Goal: Transaction & Acquisition: Purchase product/service

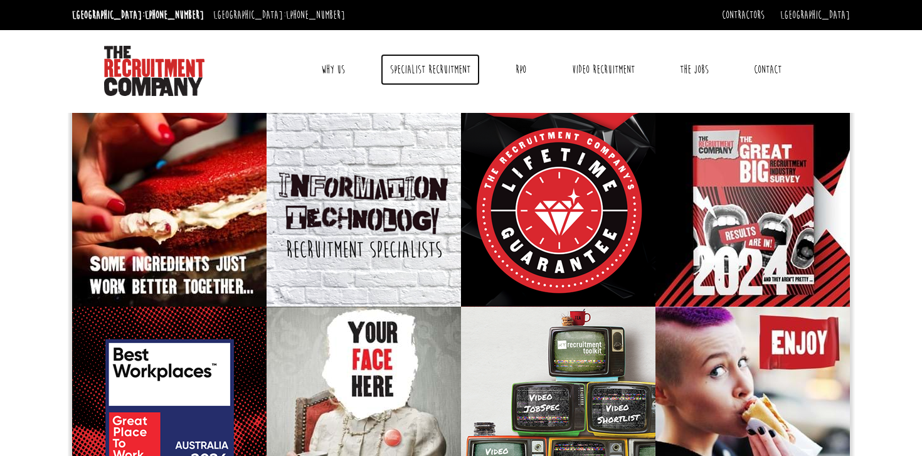
click at [441, 84] on link "Specialist Recruitment" at bounding box center [430, 69] width 99 height 31
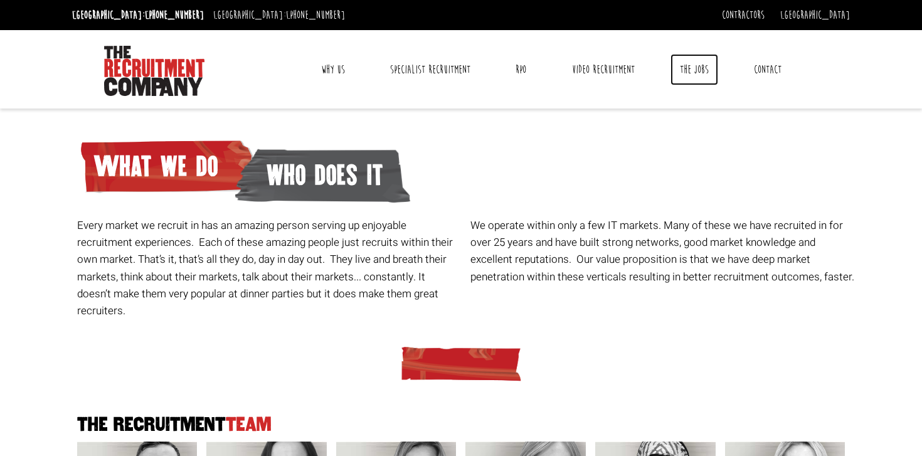
click at [704, 75] on link "The Jobs" at bounding box center [695, 69] width 48 height 31
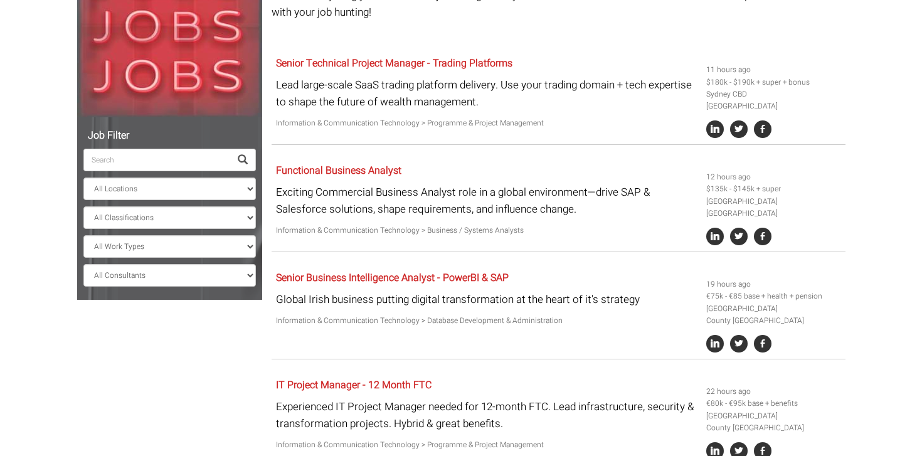
scroll to position [206, 0]
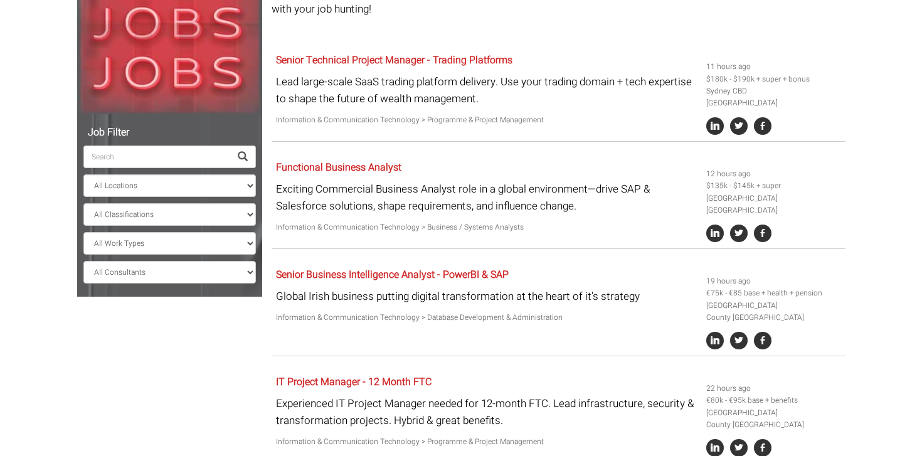
click at [167, 161] on input "search" at bounding box center [156, 157] width 147 height 23
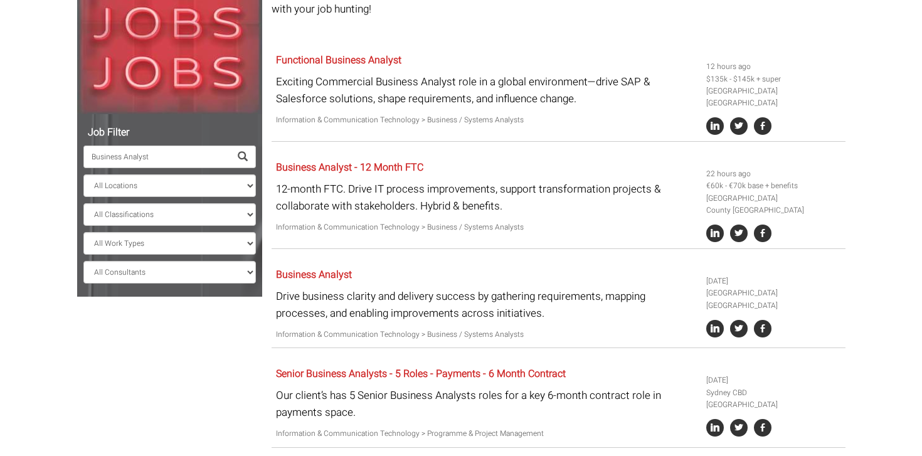
click at [167, 161] on input "Business Analyst" at bounding box center [156, 157] width 147 height 23
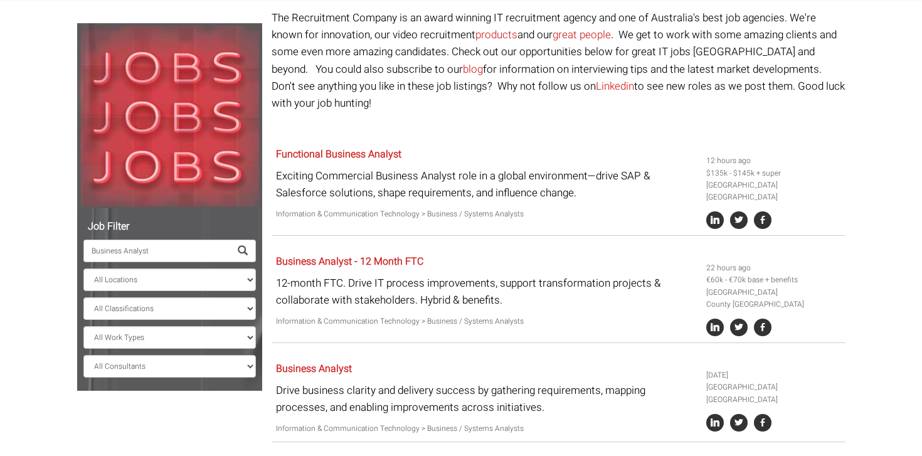
scroll to position [114, 0]
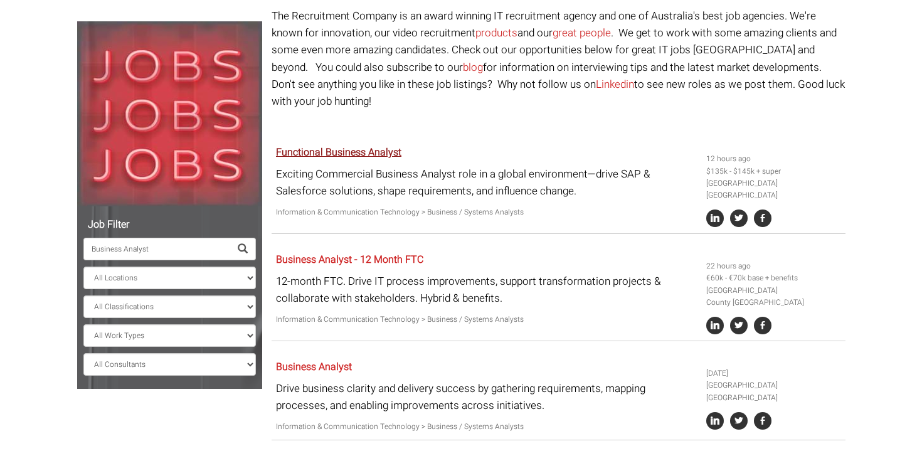
type input "Business Analyst"
click at [312, 145] on link "Functional Business Analyst" at bounding box center [338, 152] width 125 height 15
click at [237, 282] on select "All Locations Sydney Melbourne Ireland Sydney CBD Parramatta Circular Quay Nort…" at bounding box center [169, 278] width 173 height 23
select select "Ireland"
click at [83, 267] on select "All Locations Sydney Melbourne Ireland Sydney CBD Parramatta Circular Quay Nort…" at bounding box center [169, 278] width 173 height 23
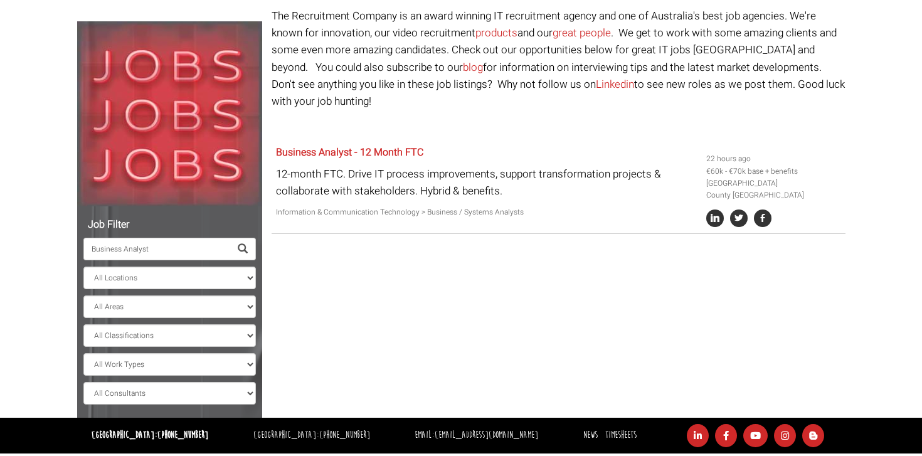
click at [219, 294] on ul "Business Analyst All Locations Sydney Melbourne Ireland Sydney CBD Parramatta C…" at bounding box center [169, 309] width 173 height 192
click at [215, 275] on select "All Locations [GEOGRAPHIC_DATA] [GEOGRAPHIC_DATA] [GEOGRAPHIC_DATA] [GEOGRAPHIC…" at bounding box center [169, 278] width 173 height 23
click at [366, 168] on p "12-month FTC. Drive IT process improvements, support transformation projects & …" at bounding box center [486, 183] width 421 height 34
click at [353, 145] on link "Business Analyst - 12 Month FTC" at bounding box center [349, 152] width 147 height 15
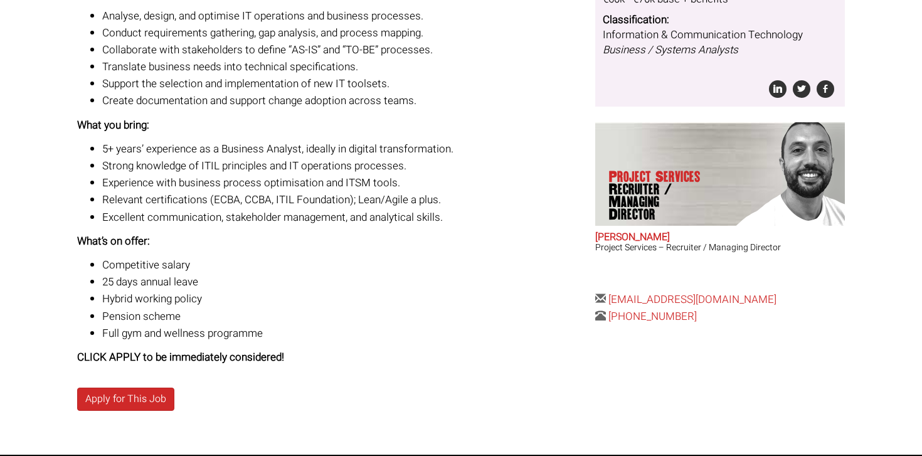
scroll to position [340, 0]
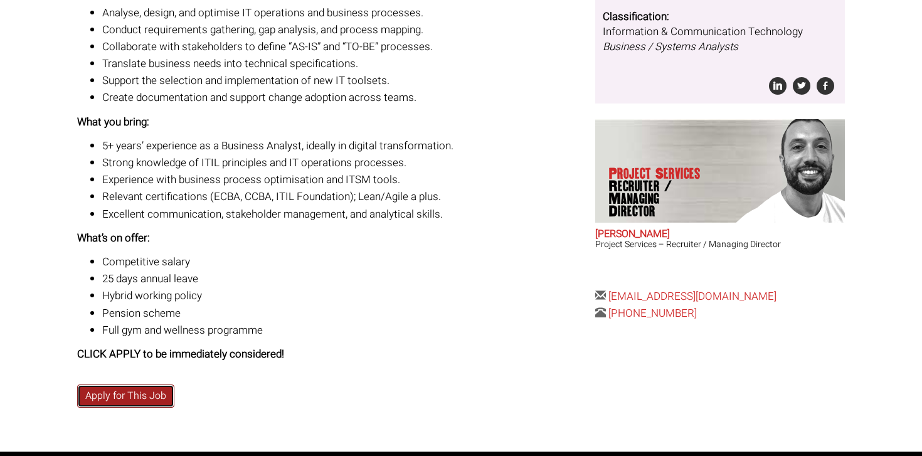
click at [151, 394] on link "Apply for This Job" at bounding box center [125, 396] width 97 height 23
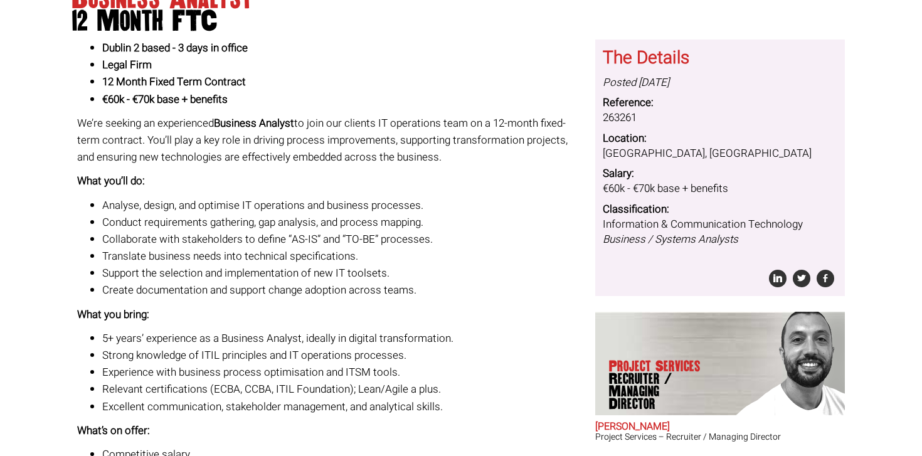
scroll to position [0, 0]
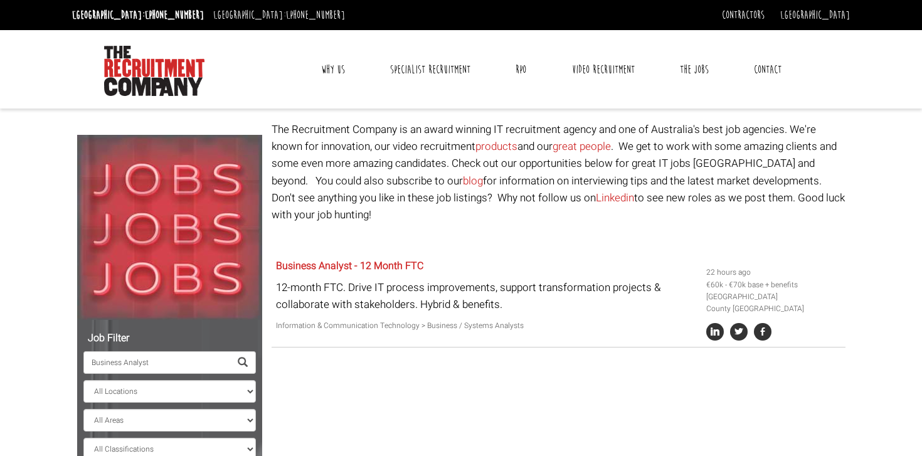
select select "[GEOGRAPHIC_DATA]"
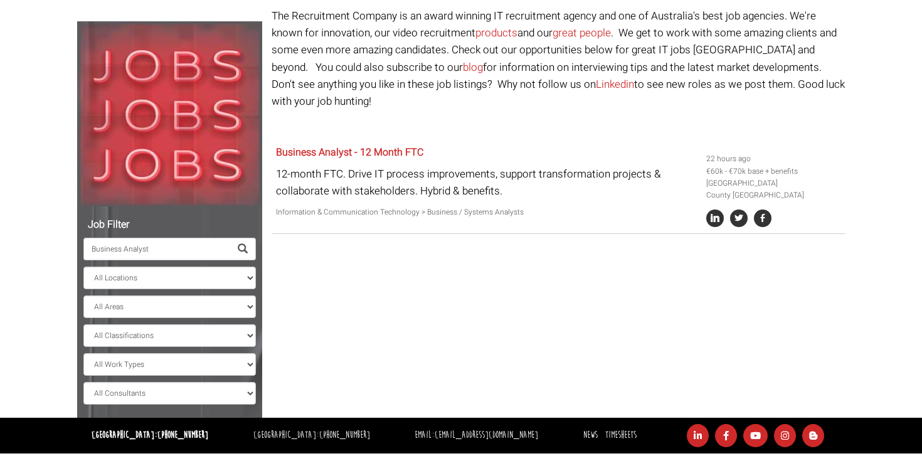
click at [181, 245] on input "Business Analyst" at bounding box center [156, 249] width 147 height 23
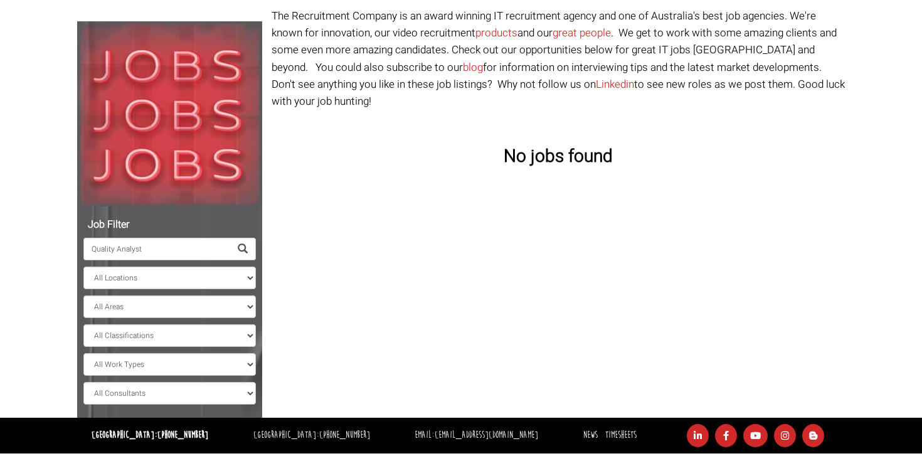
type input "Quality Analyst"
click at [241, 244] on span at bounding box center [243, 249] width 10 height 10
click at [242, 281] on select "All Locations [GEOGRAPHIC_DATA] [GEOGRAPHIC_DATA] [GEOGRAPHIC_DATA] [GEOGRAPHIC…" at bounding box center [169, 278] width 173 height 23
select select "[GEOGRAPHIC_DATA]"
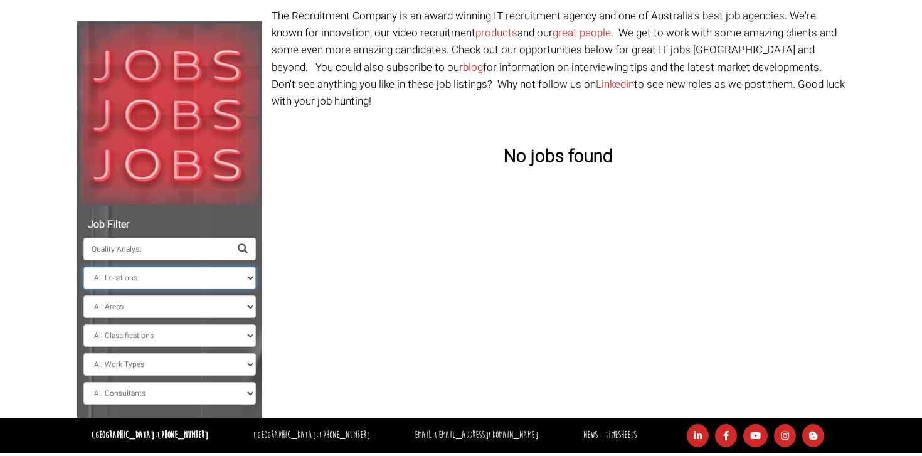
click at [83, 267] on select "All Locations [GEOGRAPHIC_DATA] [GEOGRAPHIC_DATA] [GEOGRAPHIC_DATA] [GEOGRAPHIC…" at bounding box center [169, 278] width 173 height 23
click at [242, 244] on span at bounding box center [243, 249] width 10 height 10
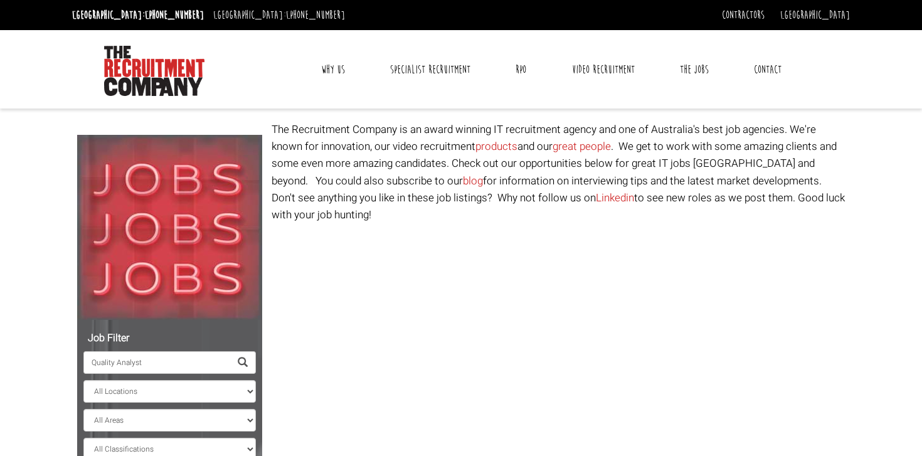
select select "[GEOGRAPHIC_DATA]"
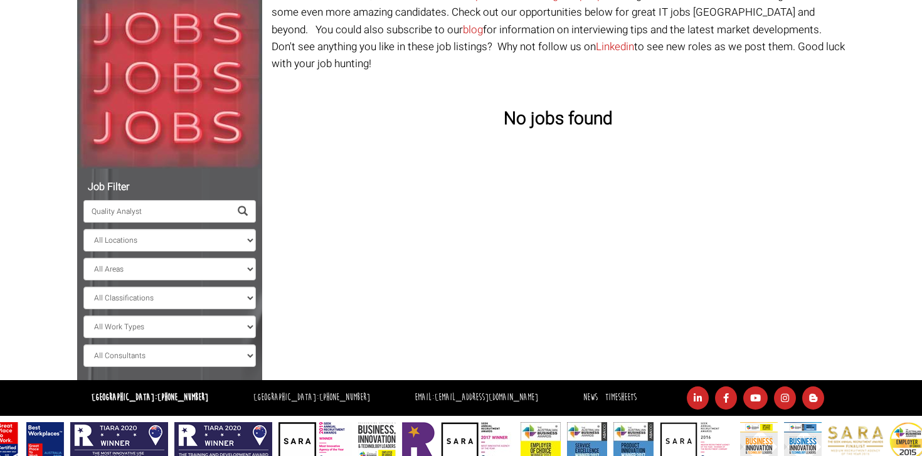
scroll to position [167, 0]
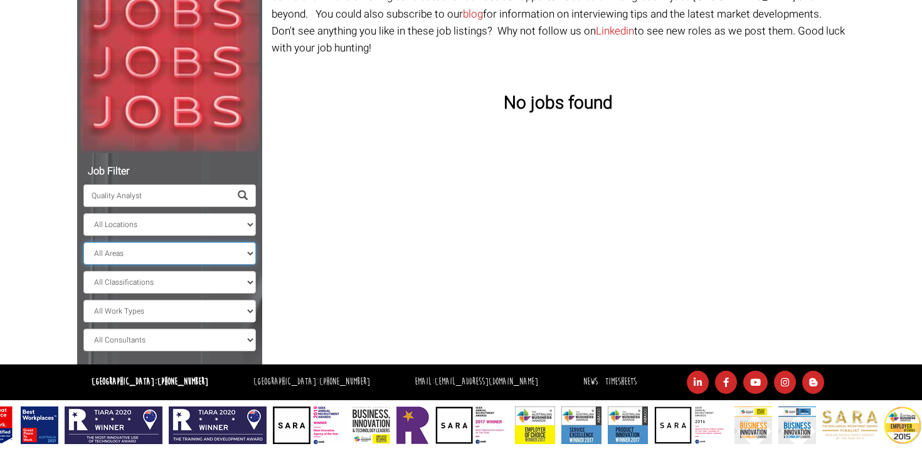
click at [212, 253] on select "All Areas" at bounding box center [169, 253] width 173 height 23
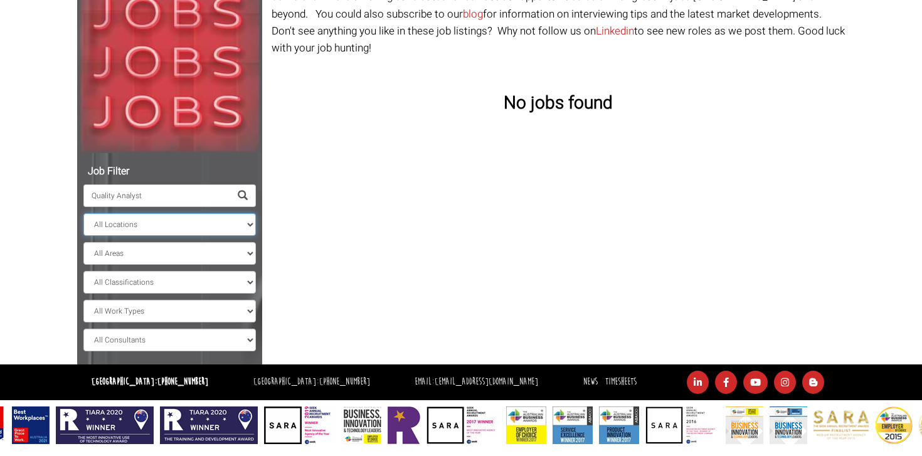
click at [223, 221] on select "All Locations [GEOGRAPHIC_DATA] [GEOGRAPHIC_DATA] [GEOGRAPHIC_DATA] [GEOGRAPHIC…" at bounding box center [169, 224] width 173 height 23
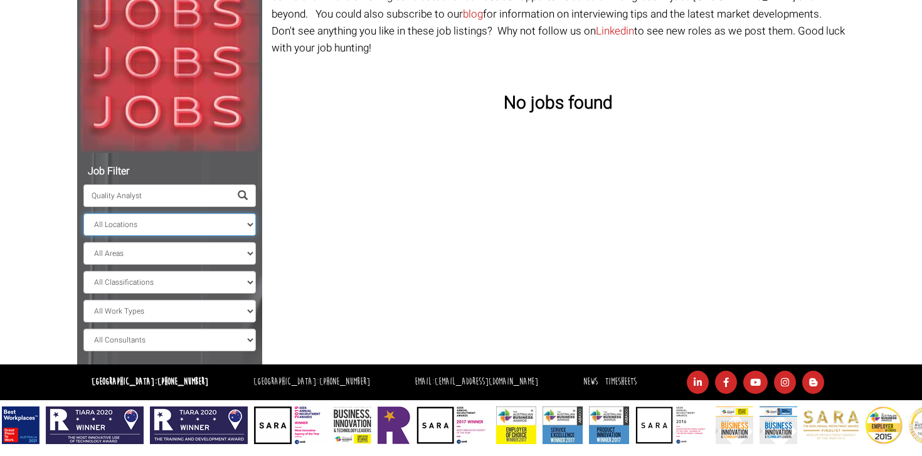
select select
click at [83, 213] on select "All Locations [GEOGRAPHIC_DATA] [GEOGRAPHIC_DATA] [GEOGRAPHIC_DATA] [GEOGRAPHIC…" at bounding box center [169, 224] width 173 height 23
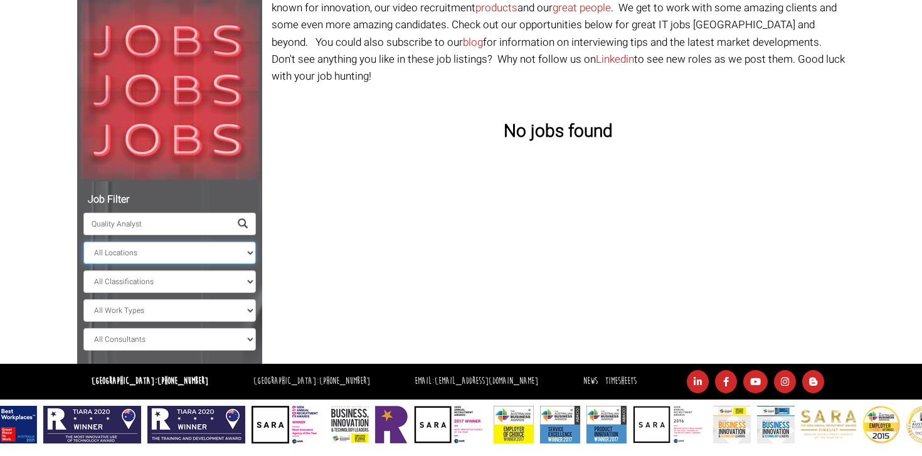
scroll to position [138, 0]
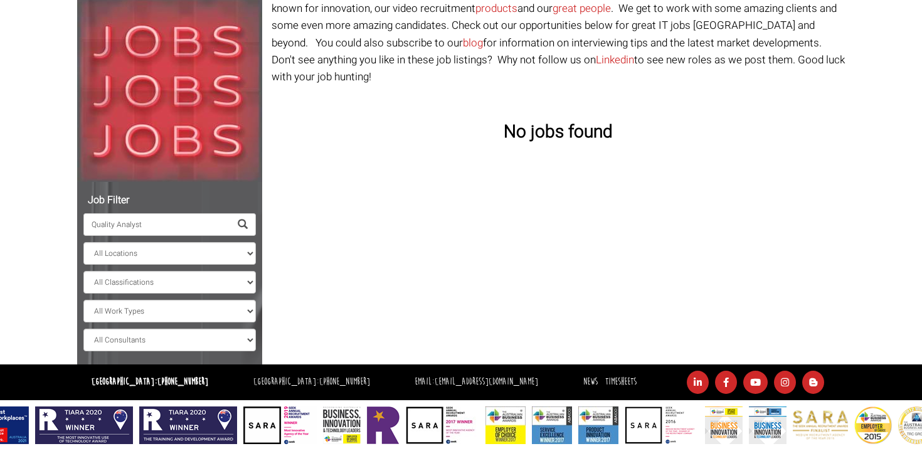
click at [236, 227] on span at bounding box center [243, 224] width 26 height 23
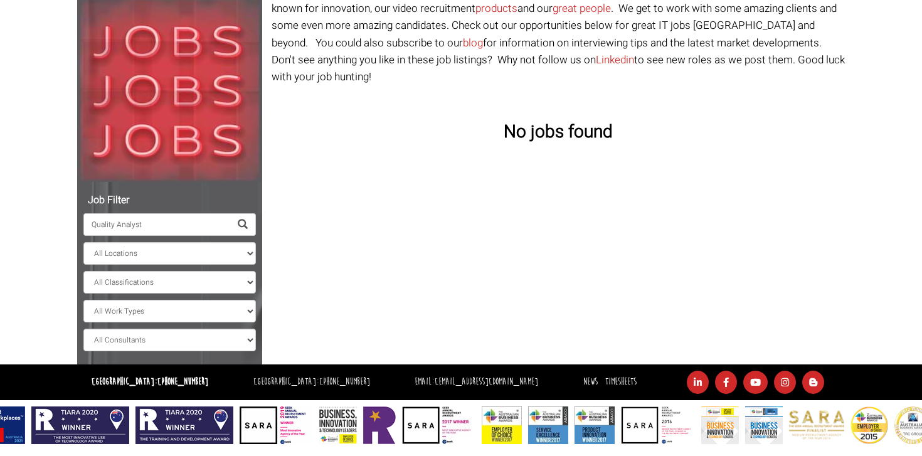
click at [247, 220] on span at bounding box center [243, 225] width 10 height 10
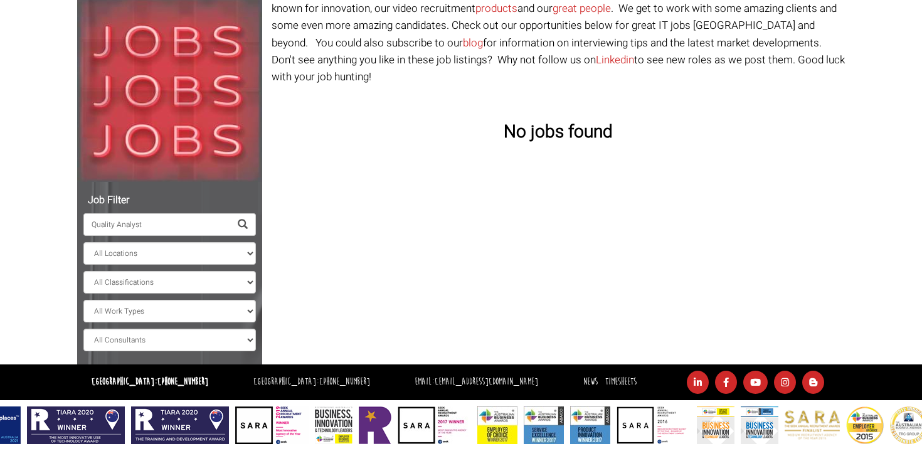
click at [247, 220] on span at bounding box center [243, 225] width 10 height 10
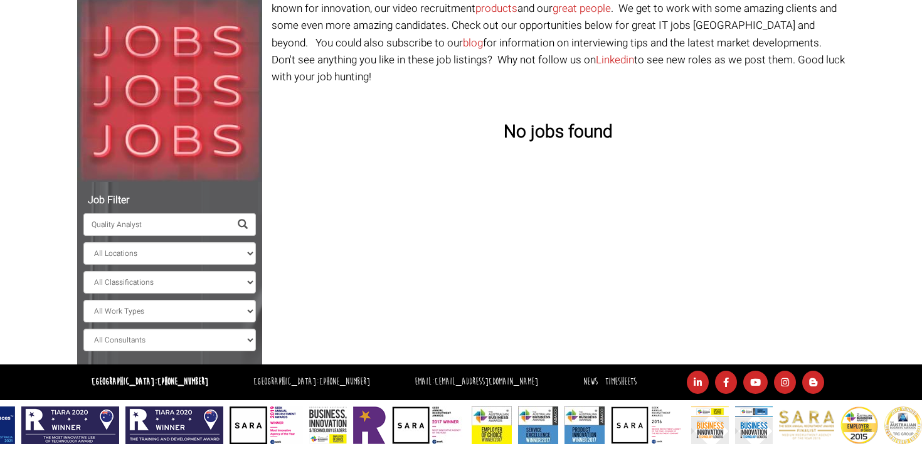
click at [238, 225] on span at bounding box center [243, 225] width 10 height 10
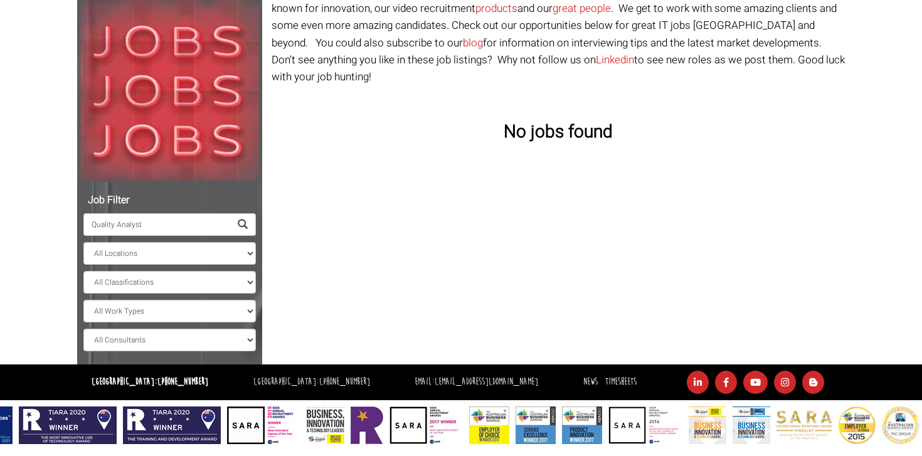
click at [215, 223] on input "Quality Analyst" at bounding box center [156, 224] width 147 height 23
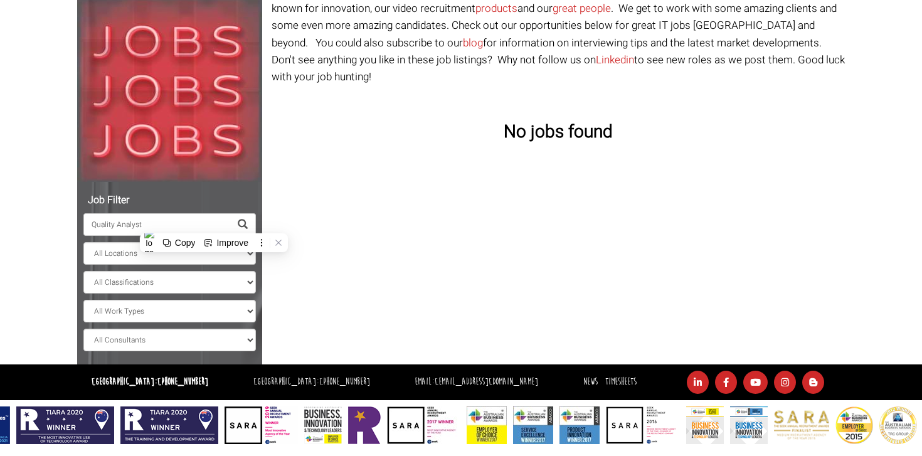
click at [215, 223] on input "Quality Analyst" at bounding box center [156, 224] width 147 height 23
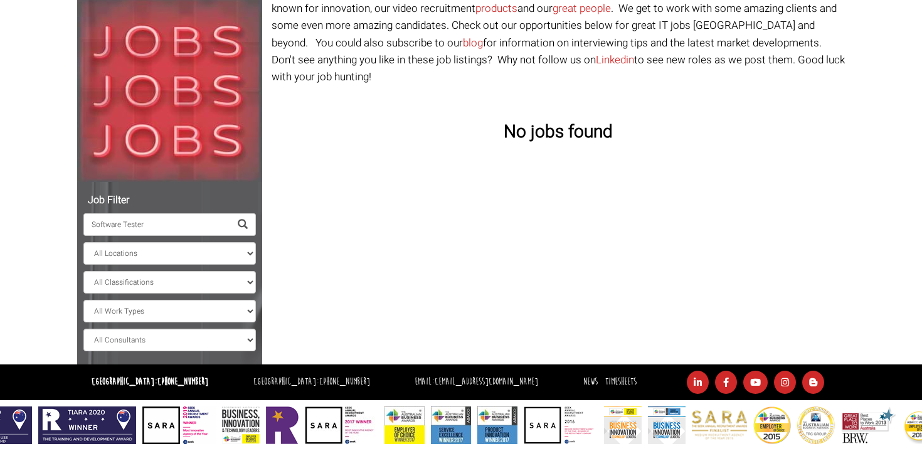
type input "Software Tester"
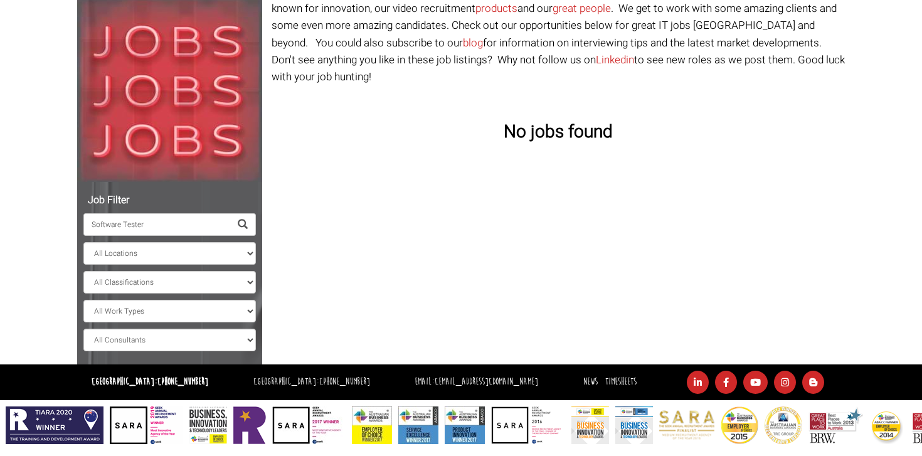
click at [242, 228] on span at bounding box center [243, 225] width 10 height 10
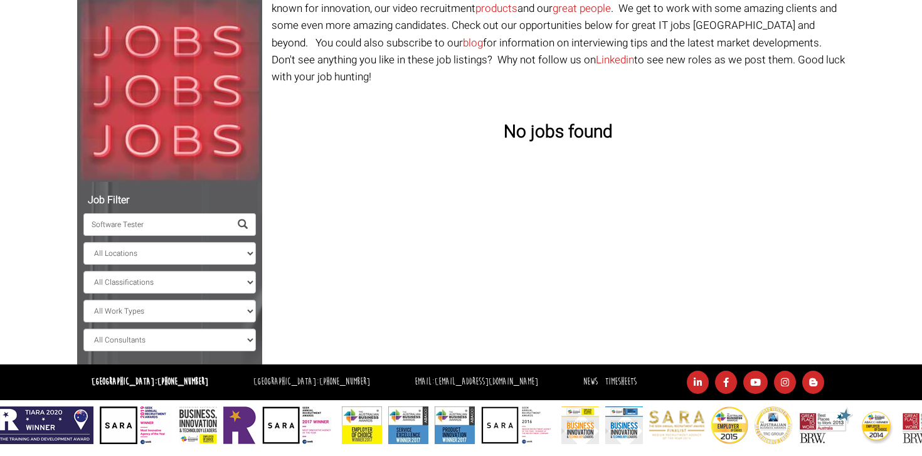
click at [242, 223] on span at bounding box center [243, 225] width 10 height 10
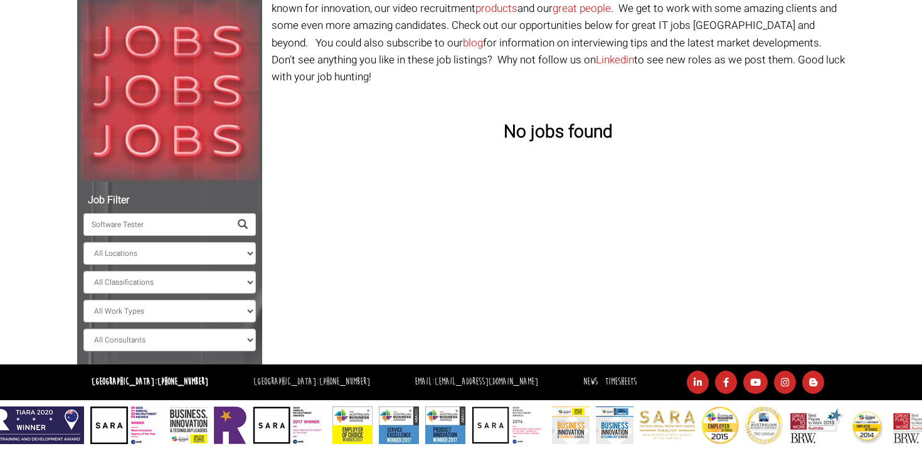
click at [242, 223] on span at bounding box center [243, 225] width 10 height 10
